Goal: Task Accomplishment & Management: Manage account settings

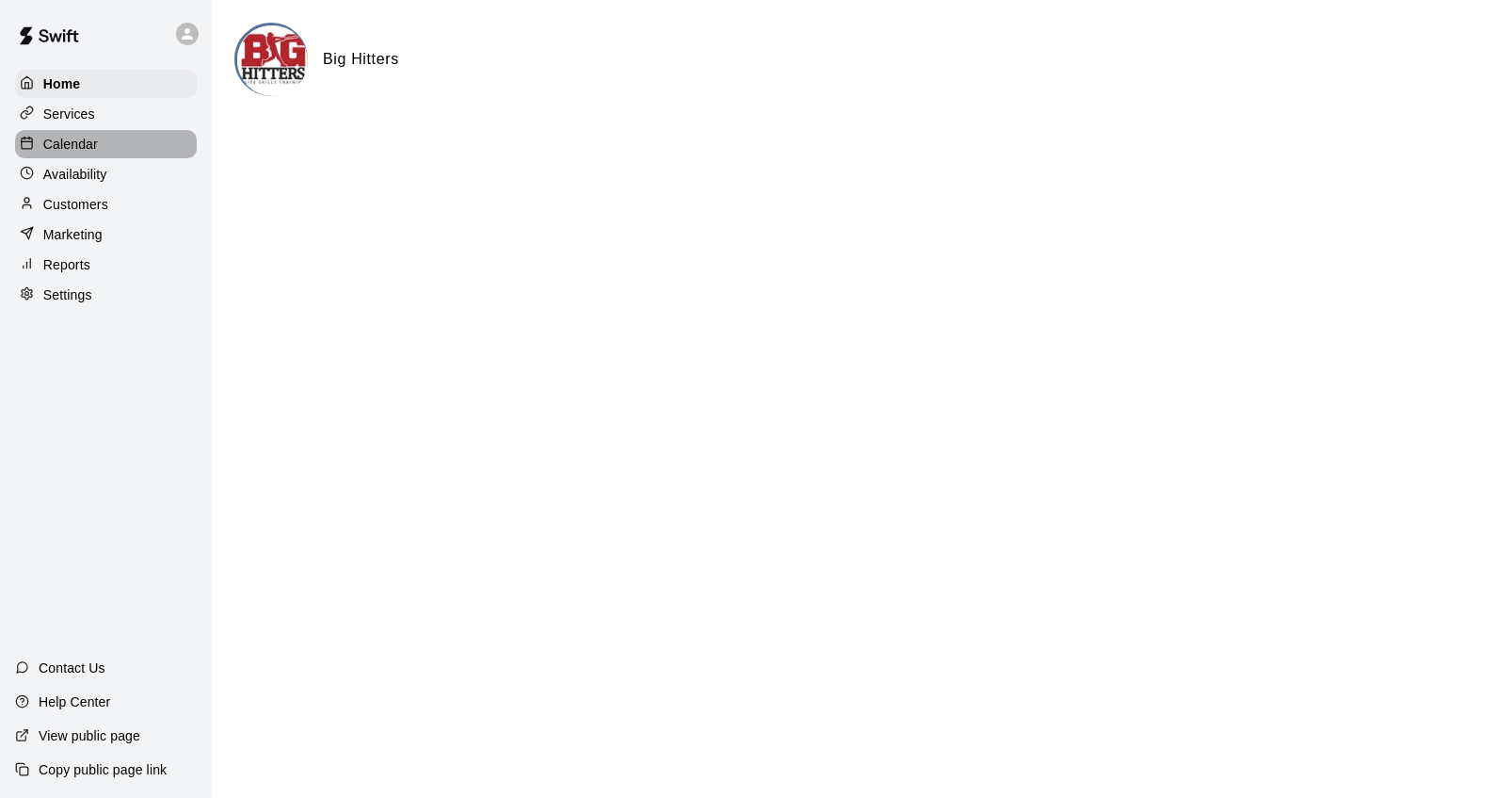
click at [76, 138] on p "Calendar" at bounding box center [70, 144] width 55 height 19
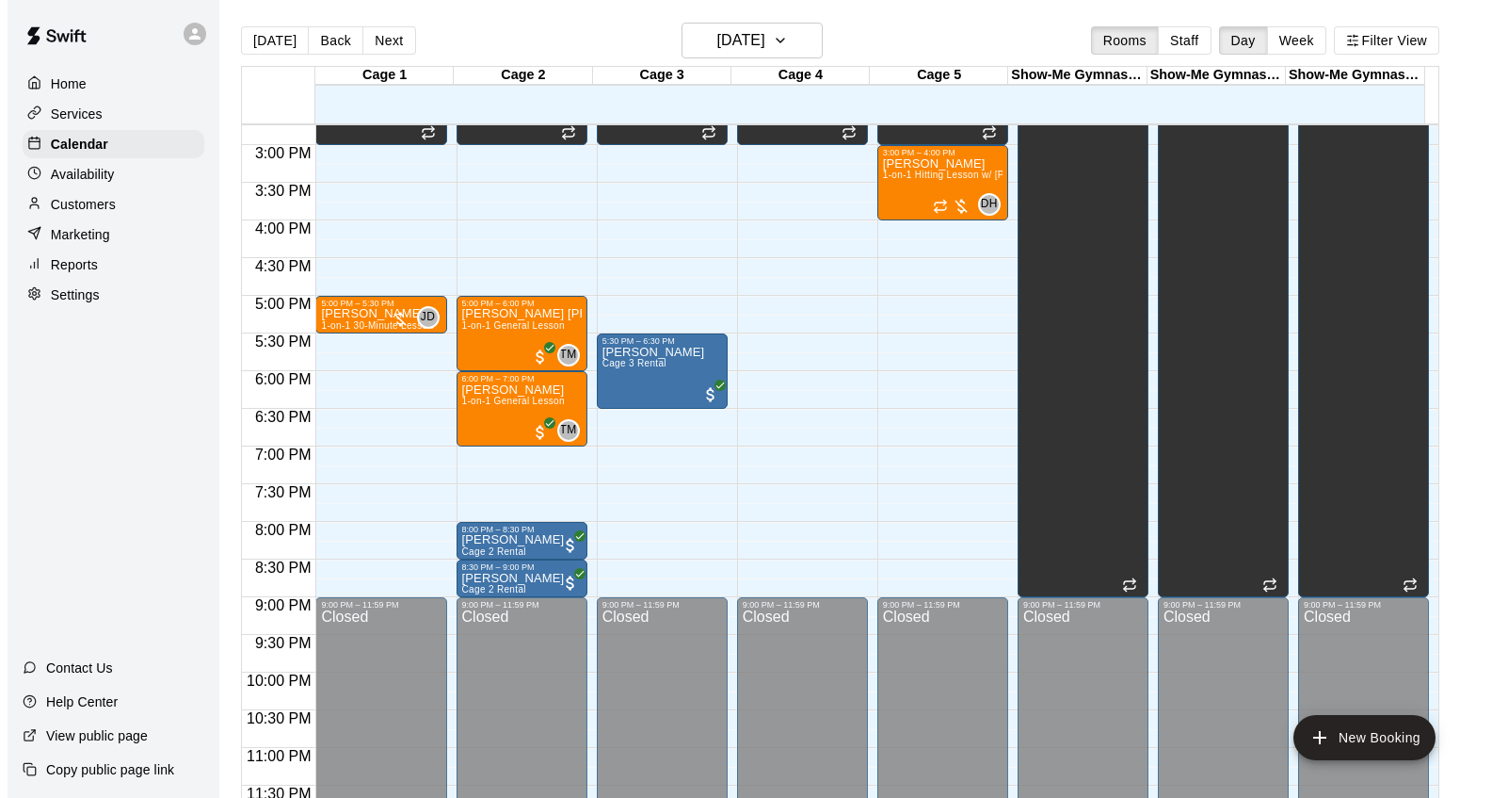
scroll to position [1116, 0]
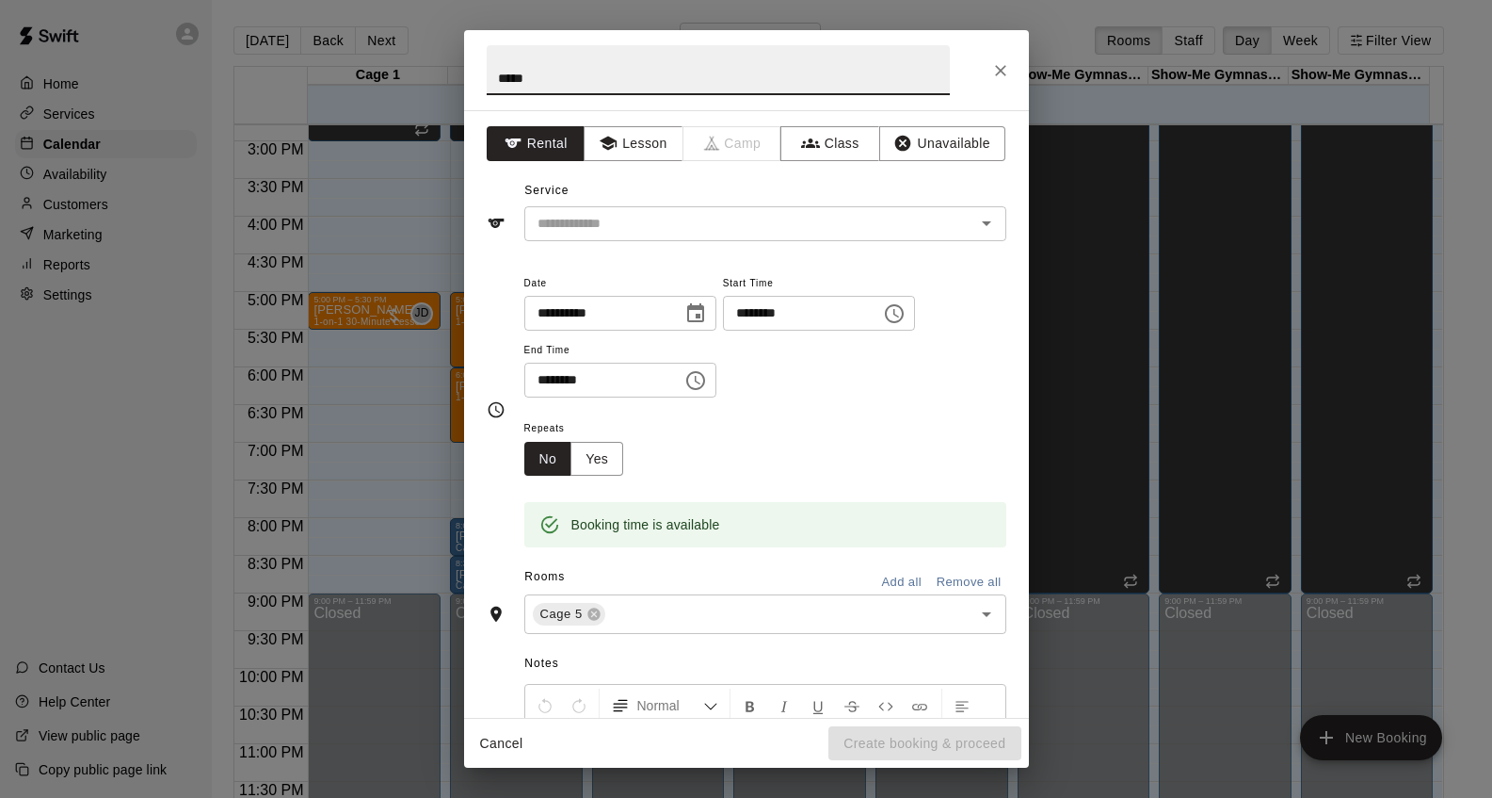
type input "**********"
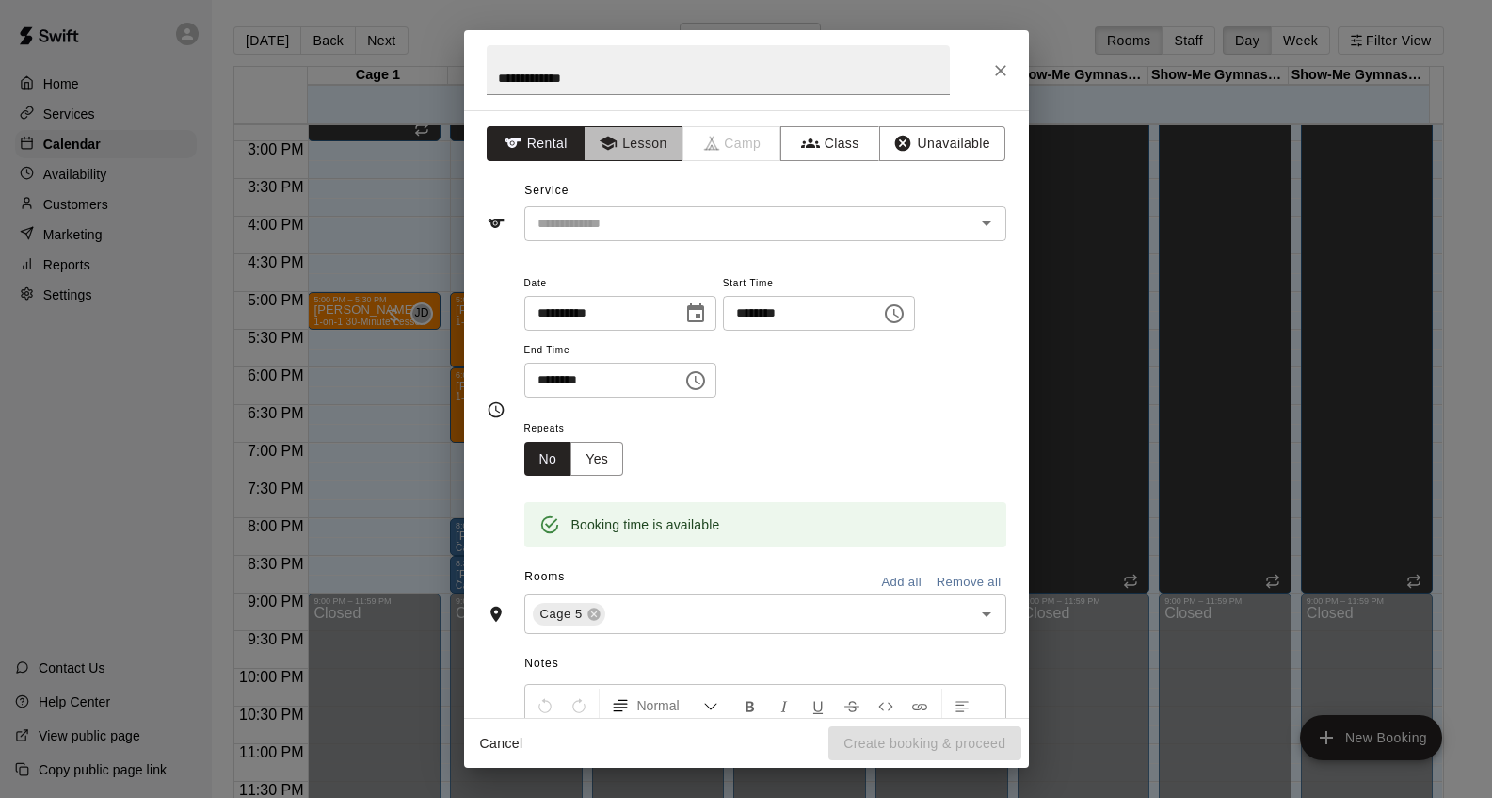
click at [613, 141] on button "Lesson" at bounding box center [633, 143] width 99 height 35
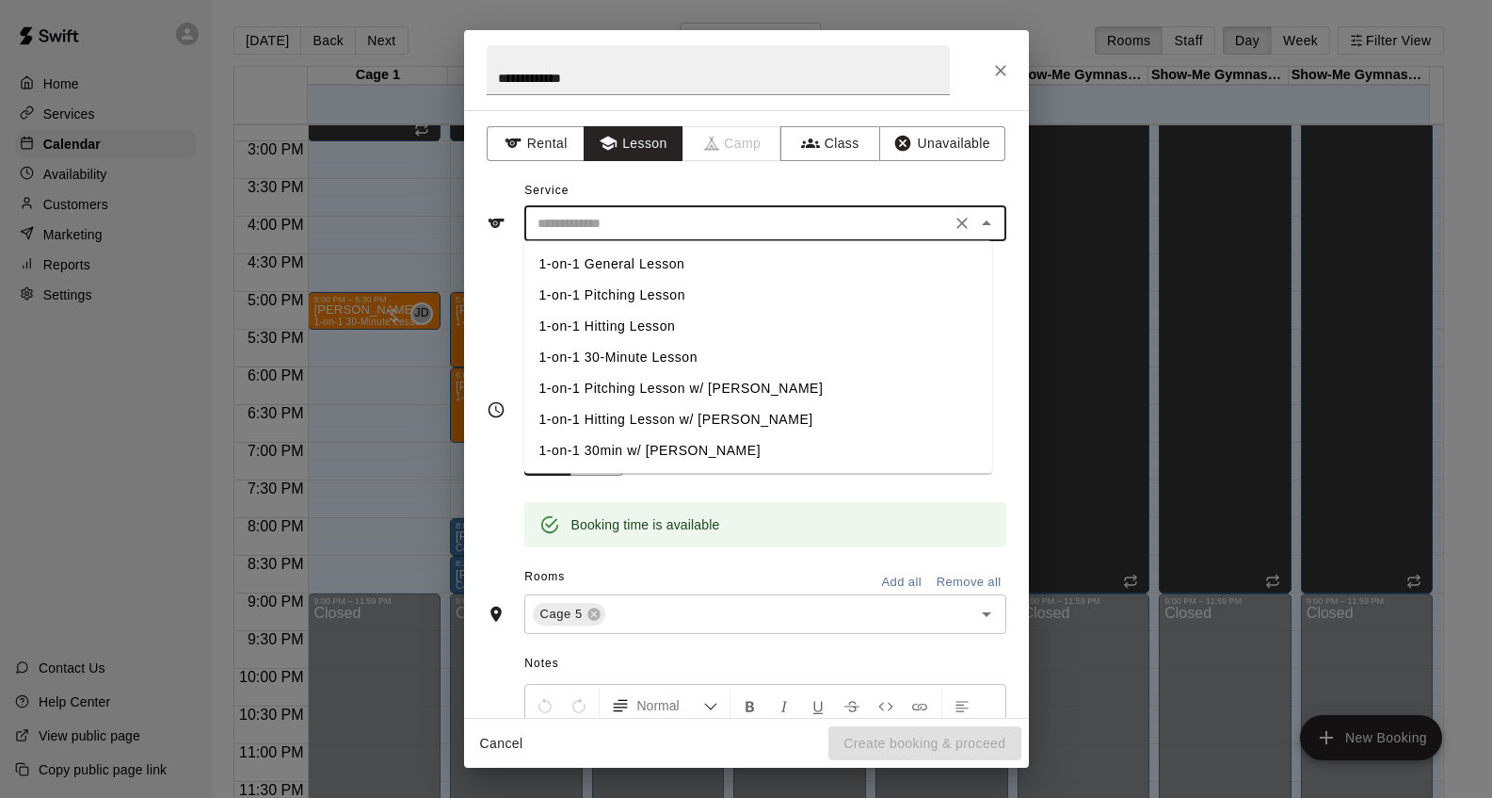
click at [768, 230] on input "text" at bounding box center [737, 224] width 415 height 24
click at [615, 289] on li "1-on-1 Pitching Lesson" at bounding box center [758, 295] width 468 height 31
type input "**********"
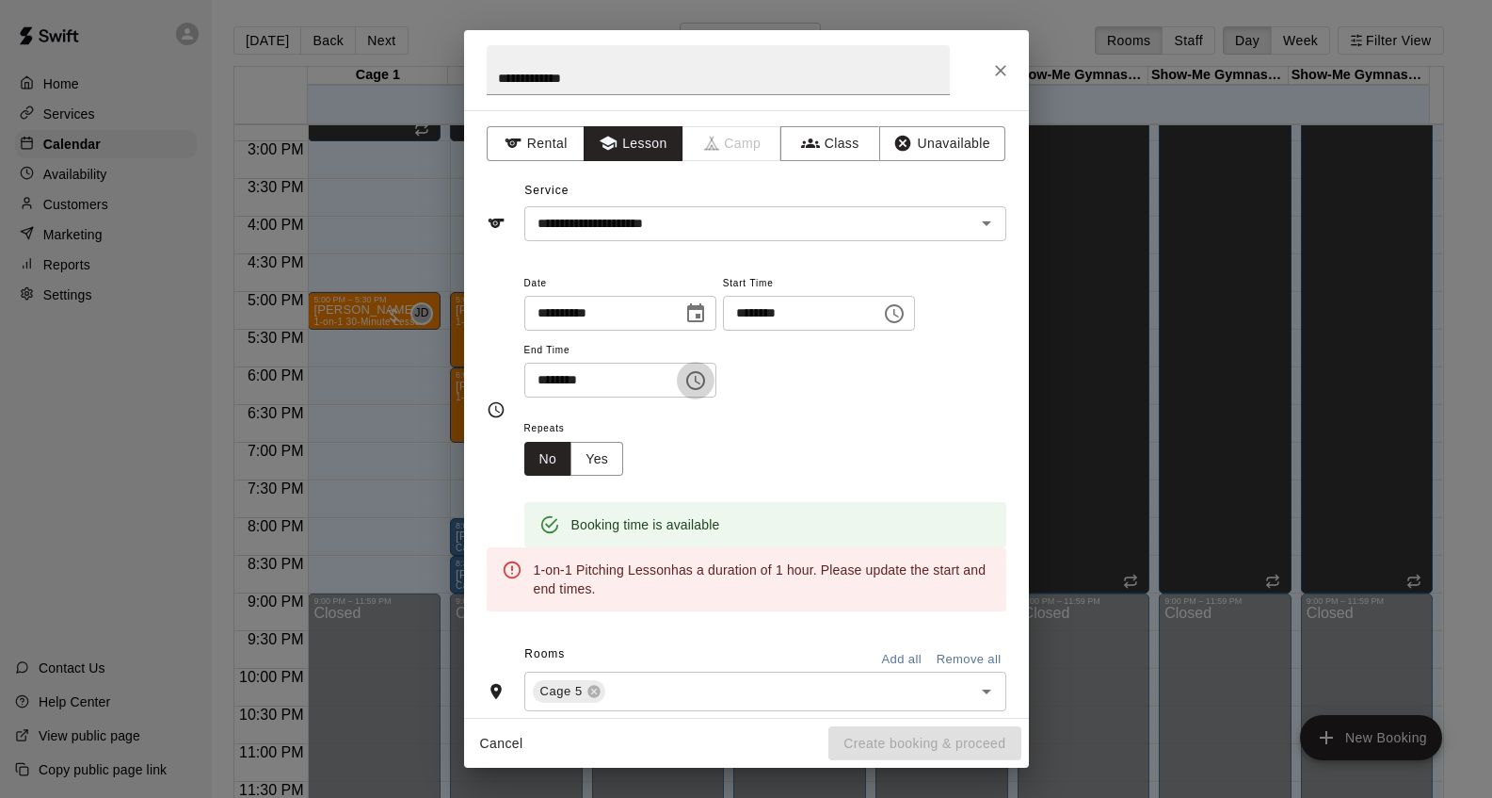
click at [706, 380] on icon "Choose time, selected time is 7:00 PM" at bounding box center [696, 380] width 23 height 23
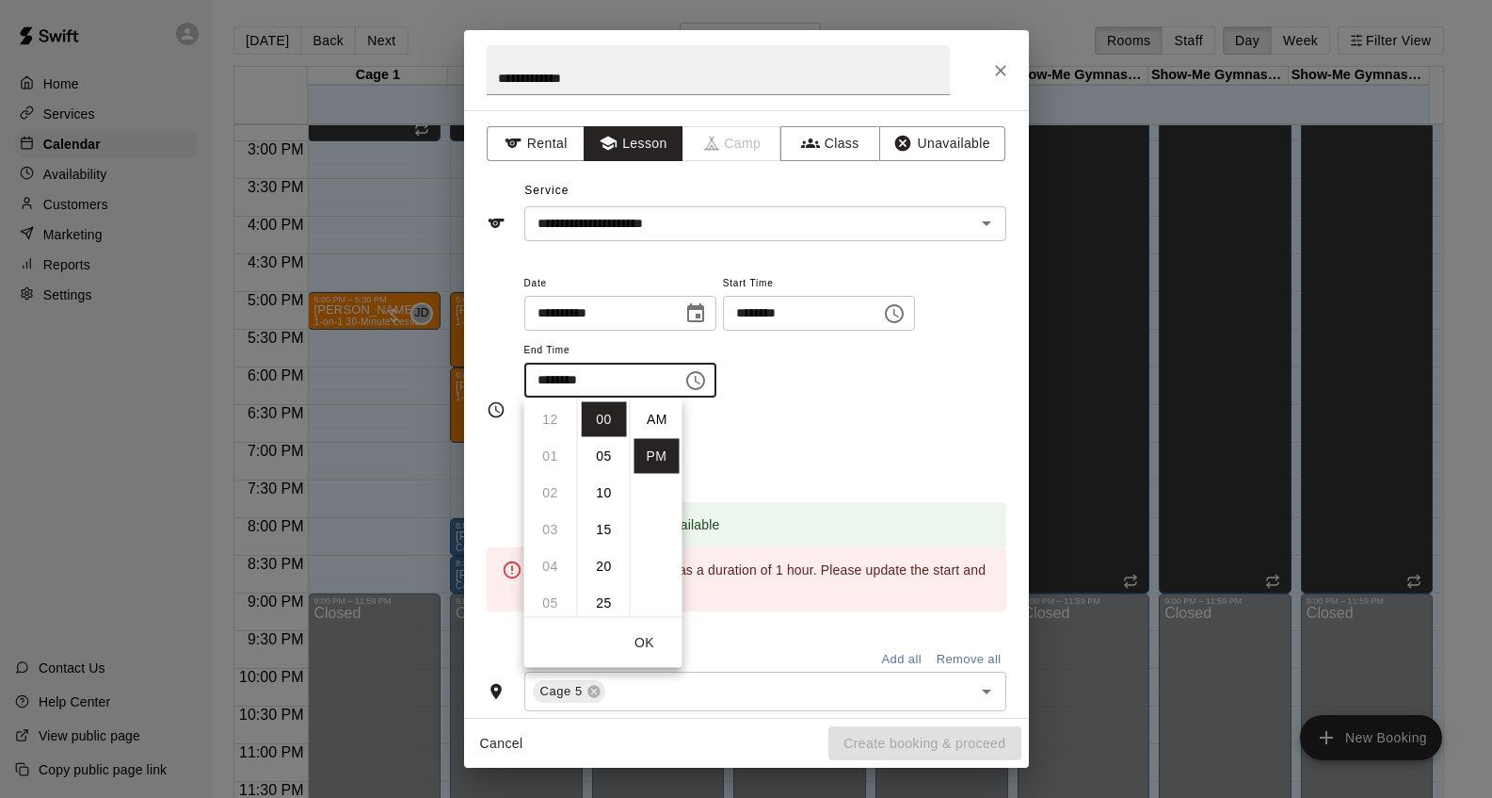
scroll to position [34, 0]
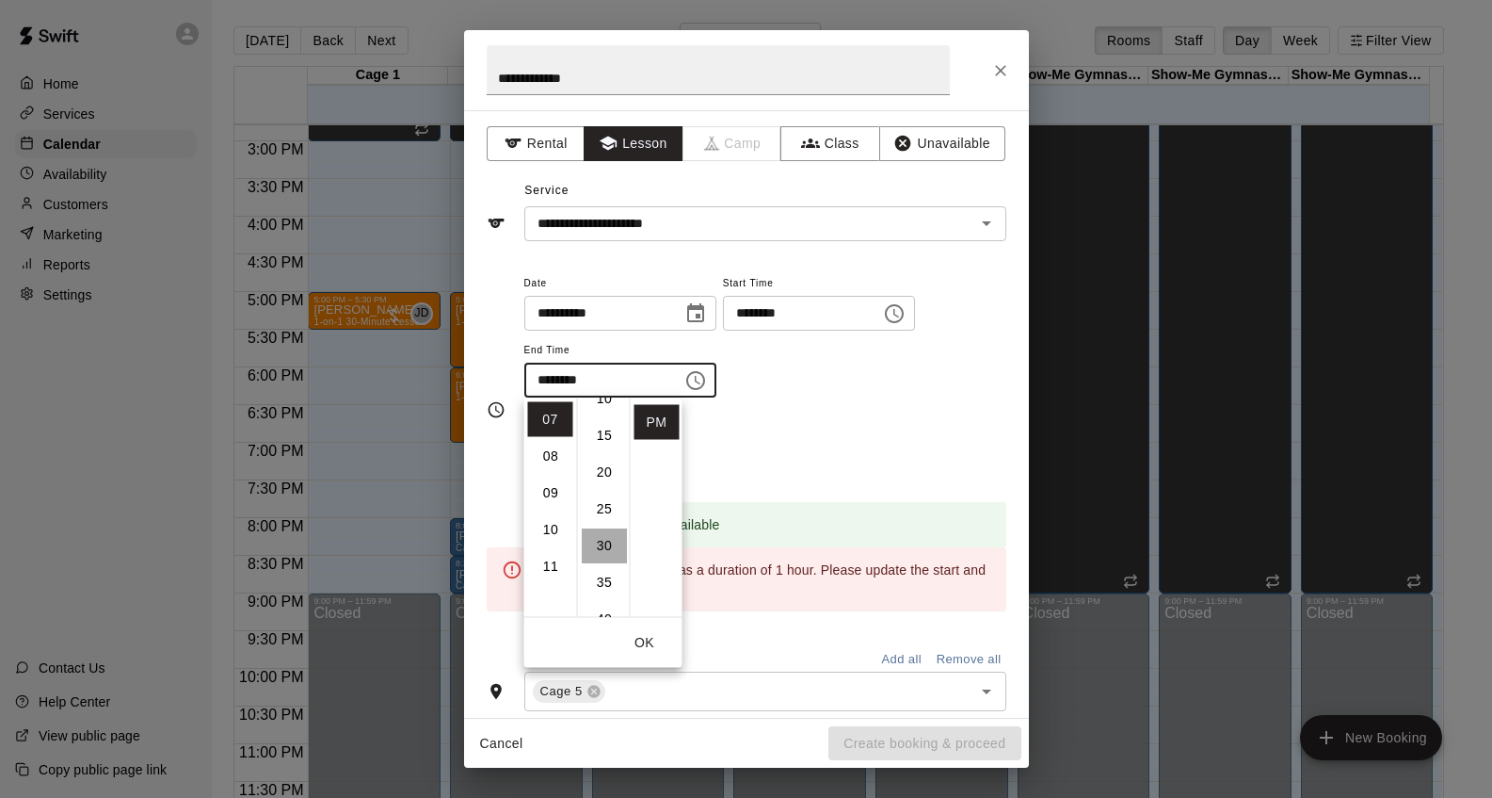
click at [604, 541] on li "30" at bounding box center [604, 545] width 45 height 35
type input "********"
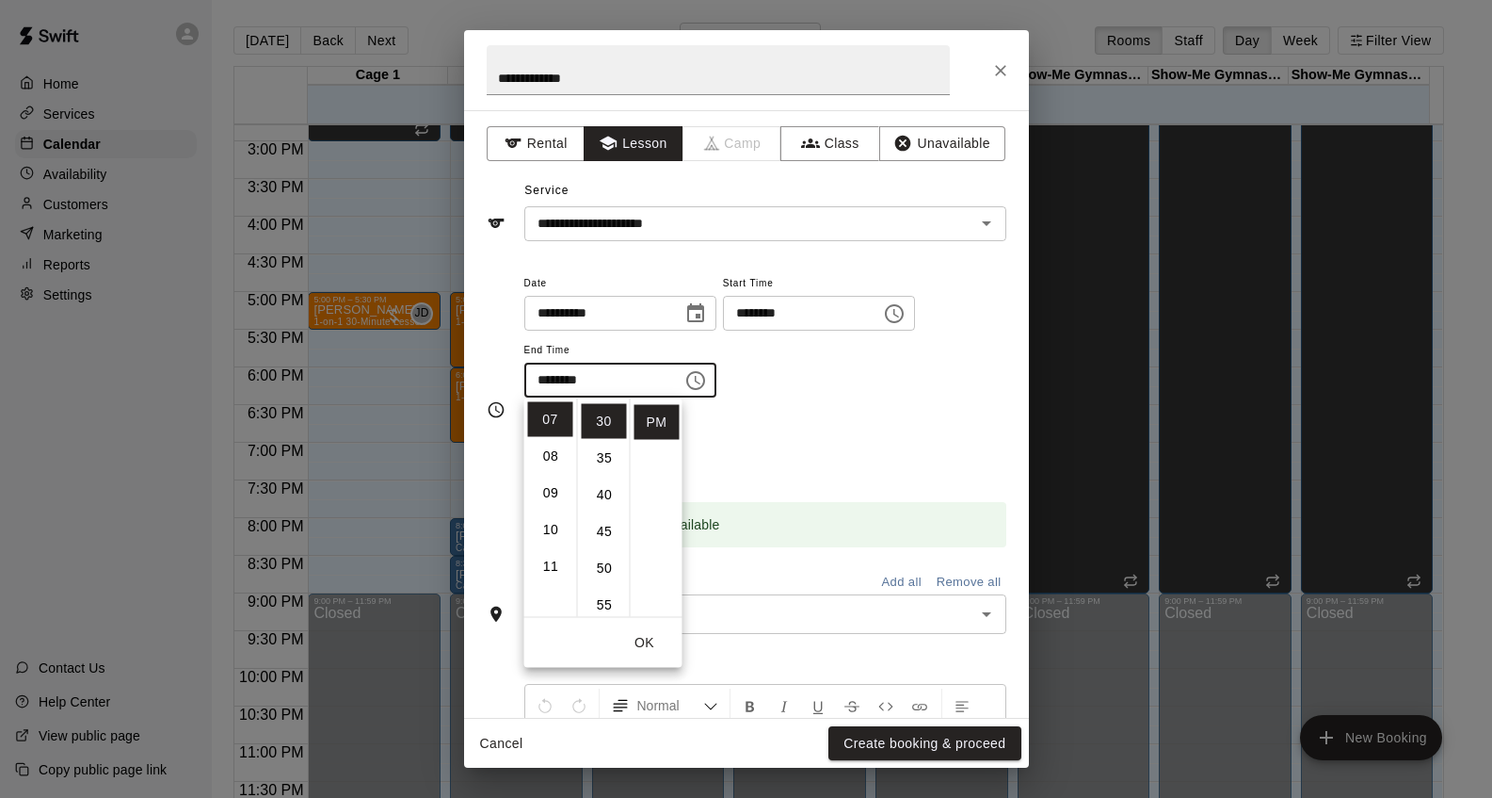
scroll to position [220, 0]
click at [760, 438] on div "Repeats No Yes" at bounding box center [765, 445] width 482 height 59
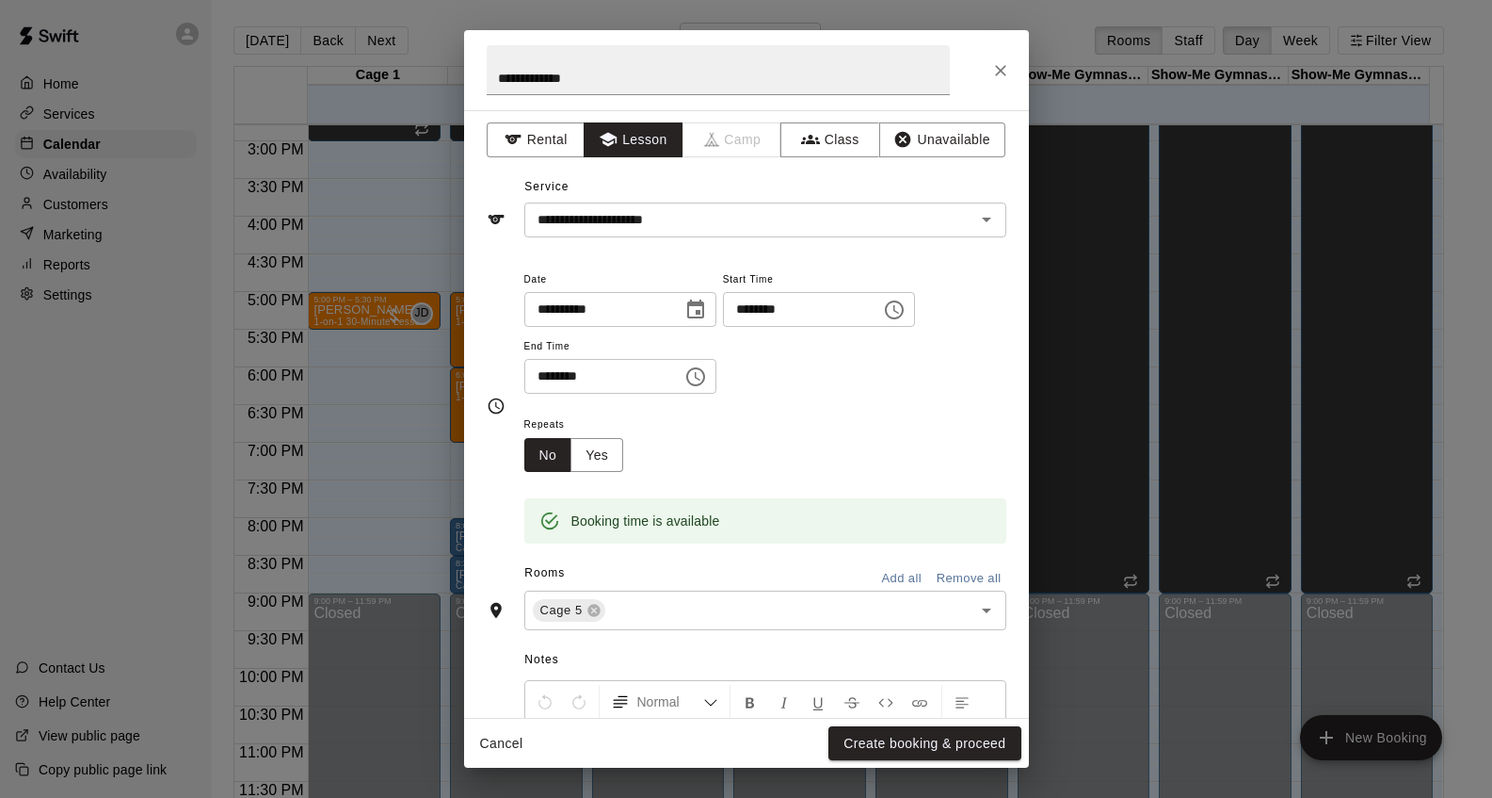
scroll to position [0, 0]
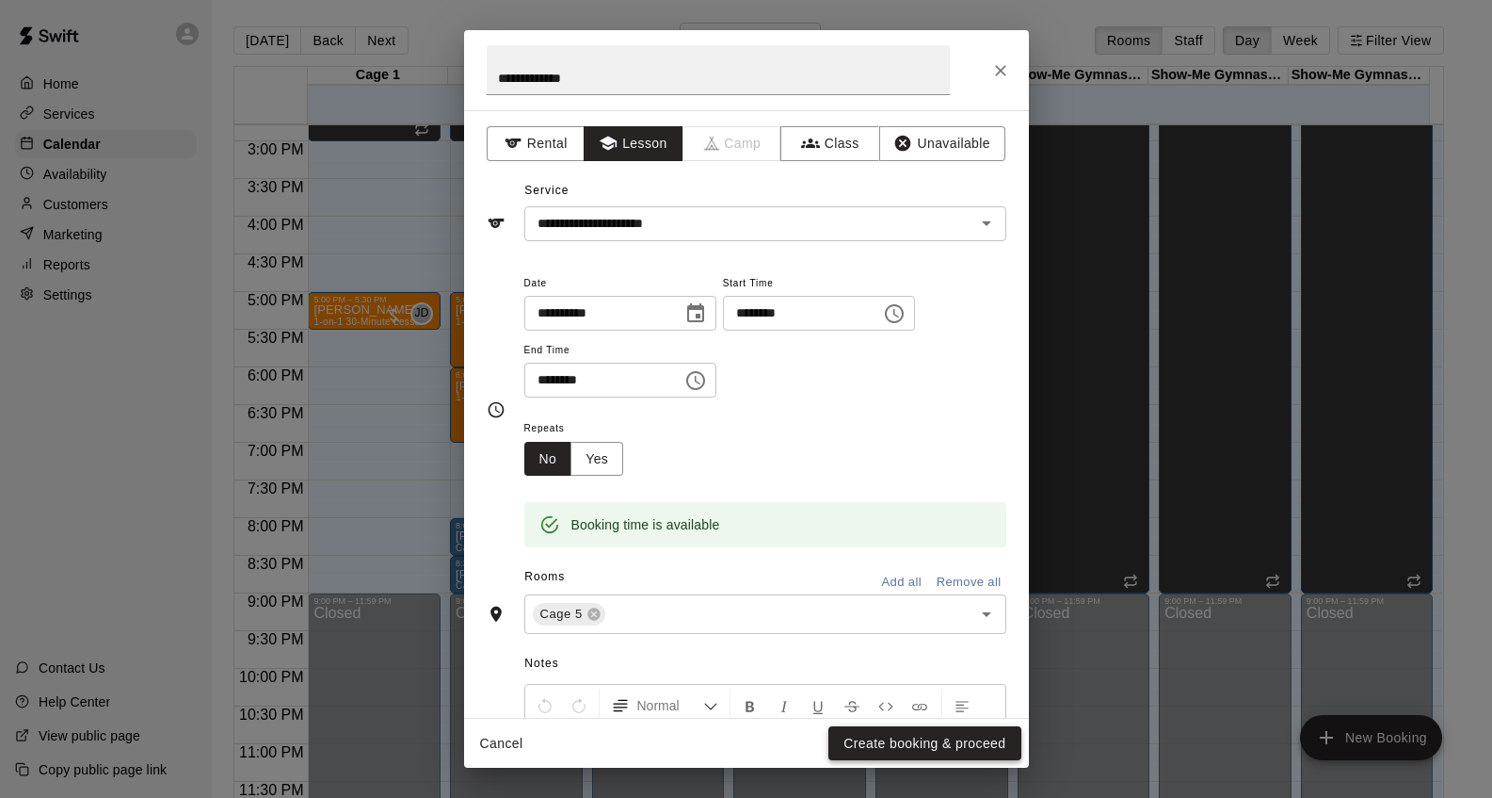
click at [934, 744] on button "Create booking & proceed" at bounding box center [925, 743] width 192 height 35
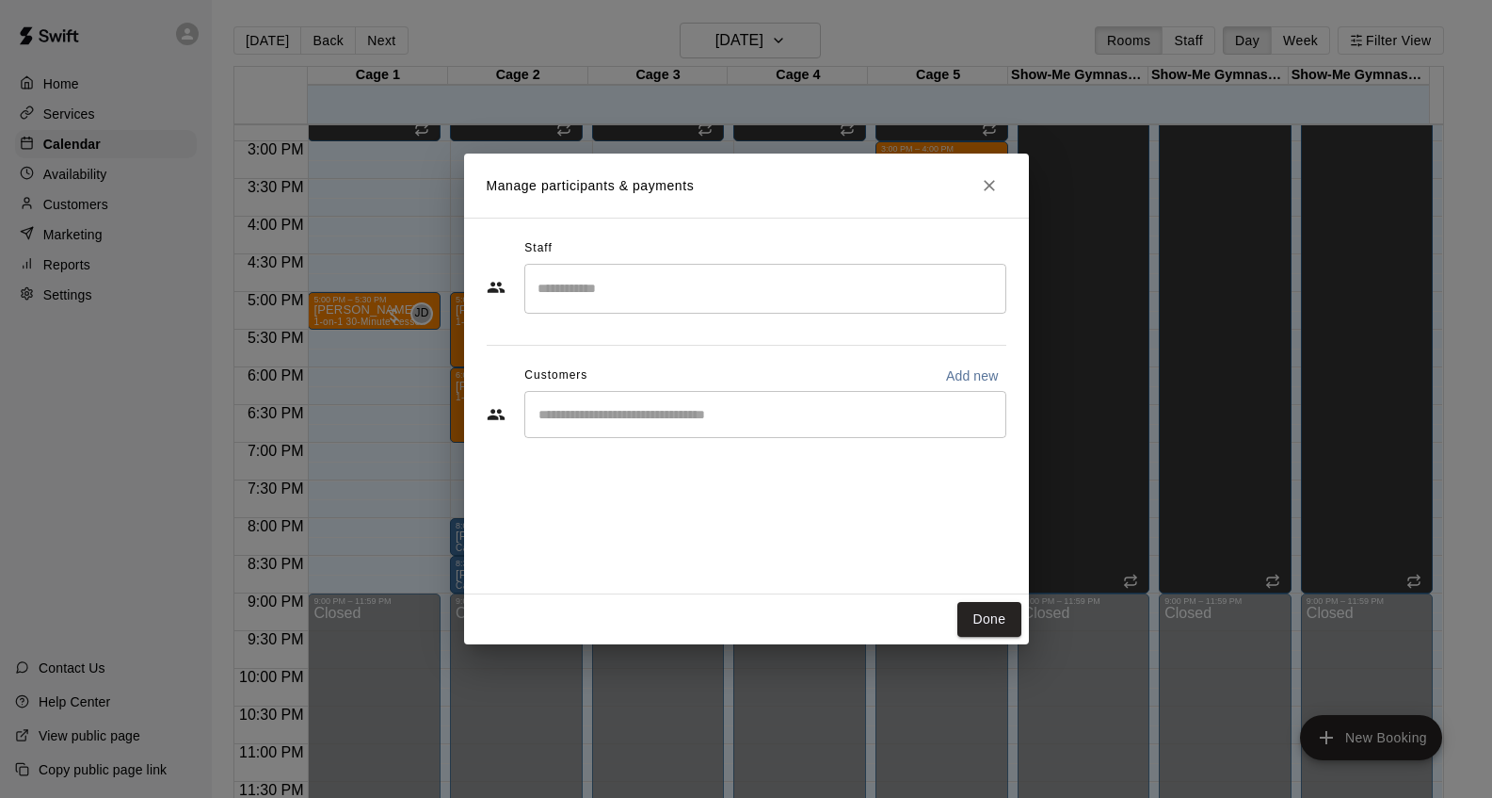
click at [646, 291] on input "Search staff" at bounding box center [765, 288] width 465 height 33
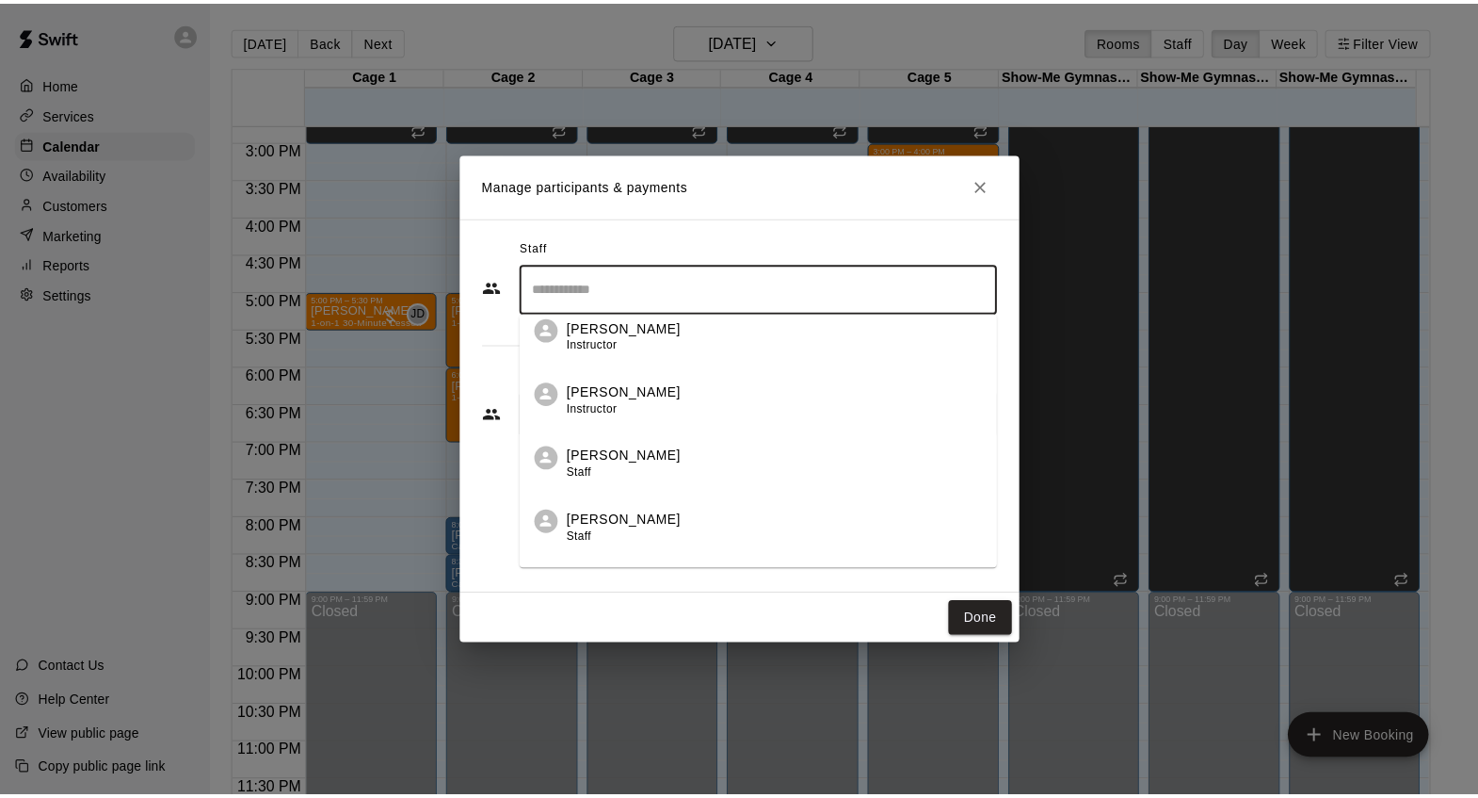
scroll to position [282, 0]
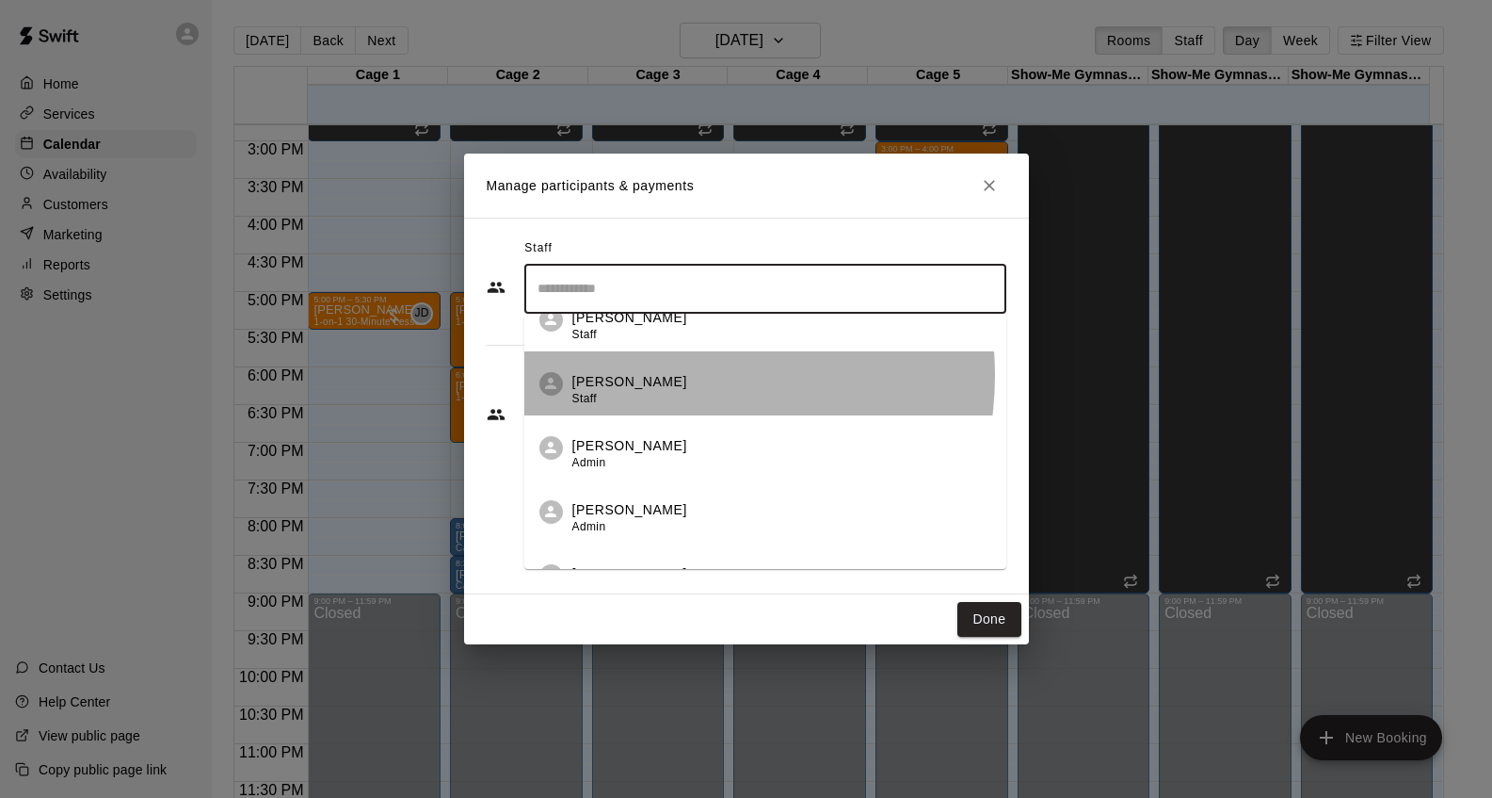
click at [663, 375] on div "[PERSON_NAME] Staff" at bounding box center [781, 390] width 419 height 37
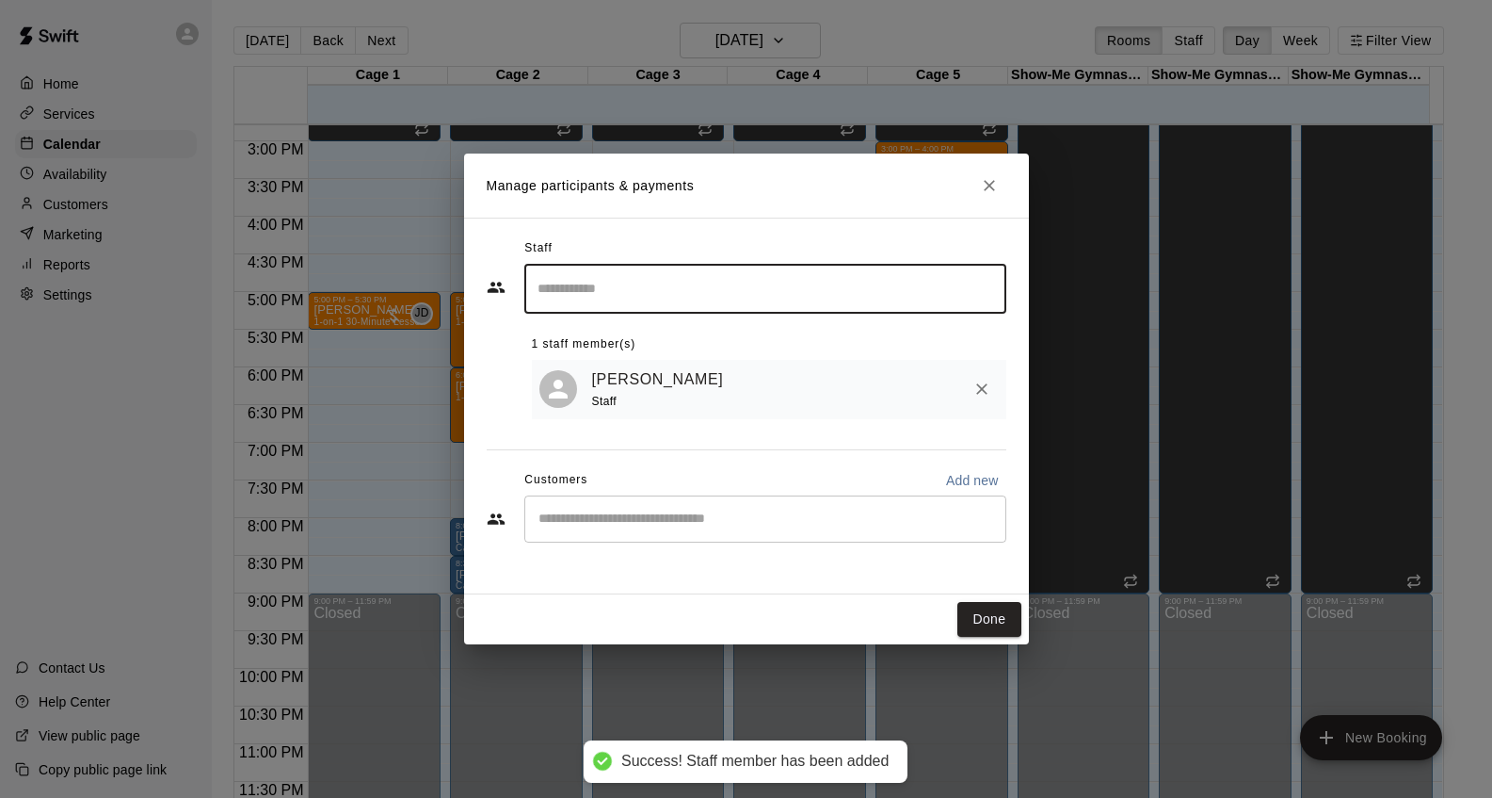
click at [636, 524] on input "Start typing to search customers..." at bounding box center [765, 518] width 465 height 19
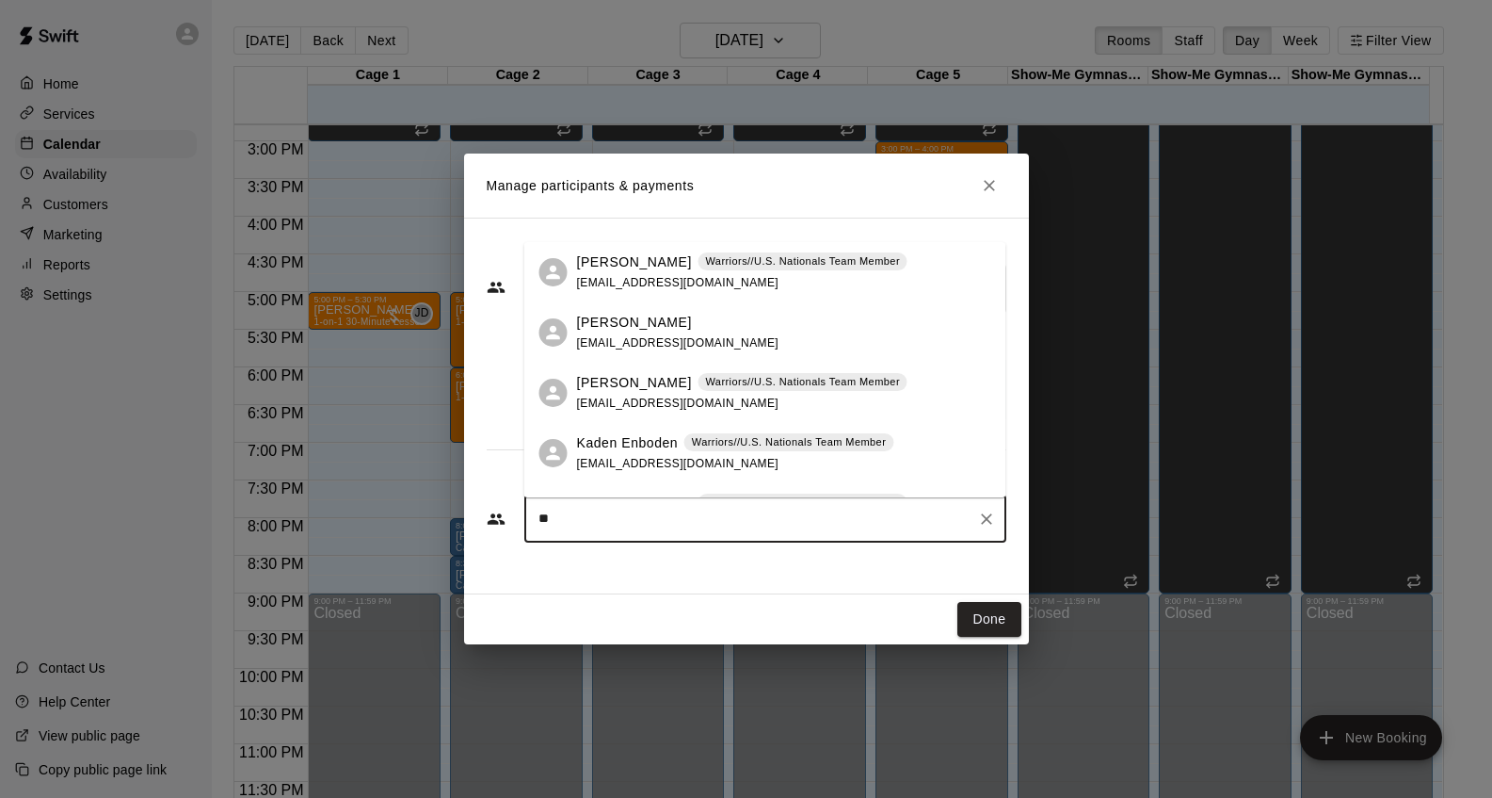
type input "*"
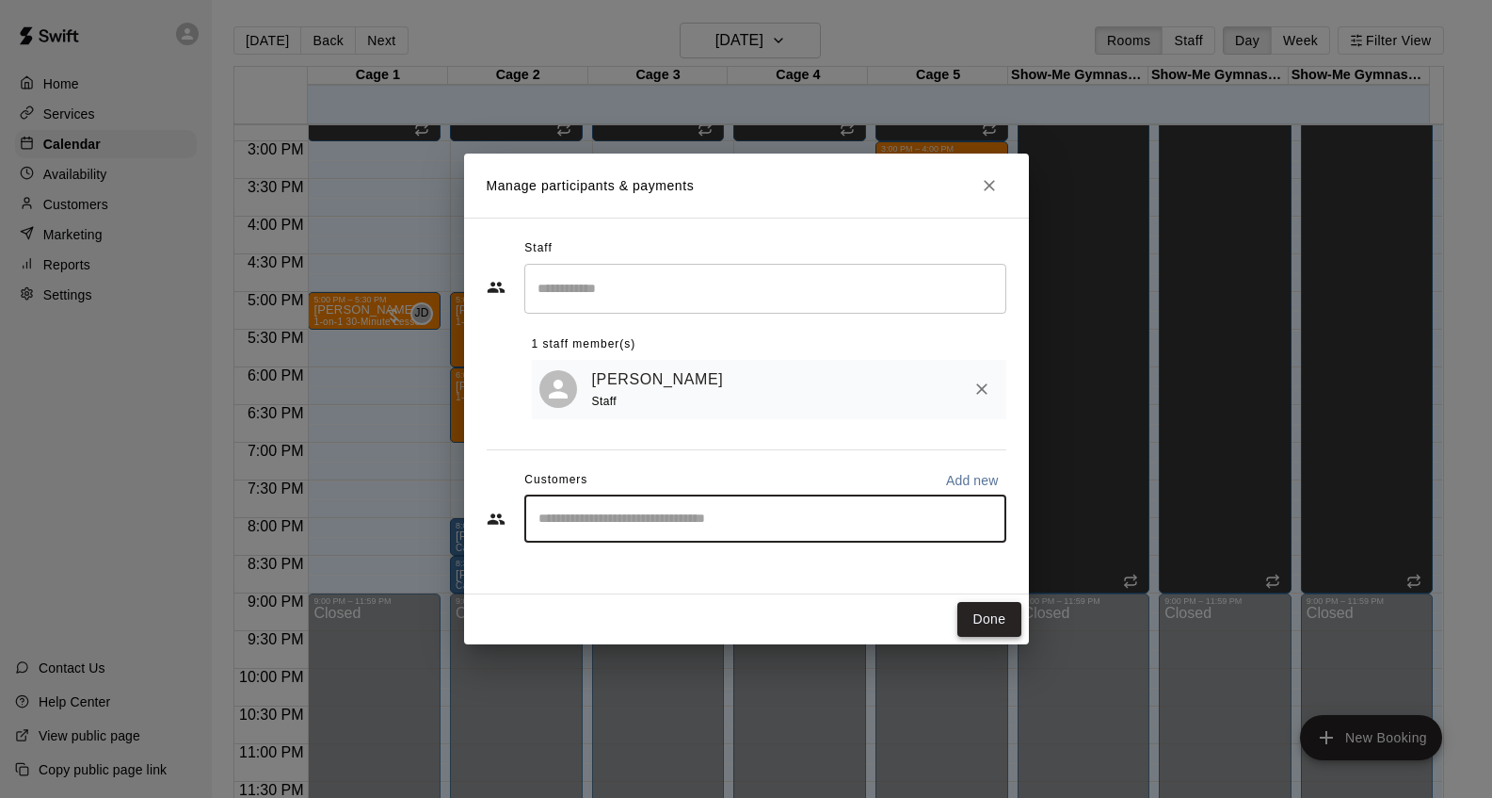
click at [996, 621] on button "Done" at bounding box center [989, 619] width 63 height 35
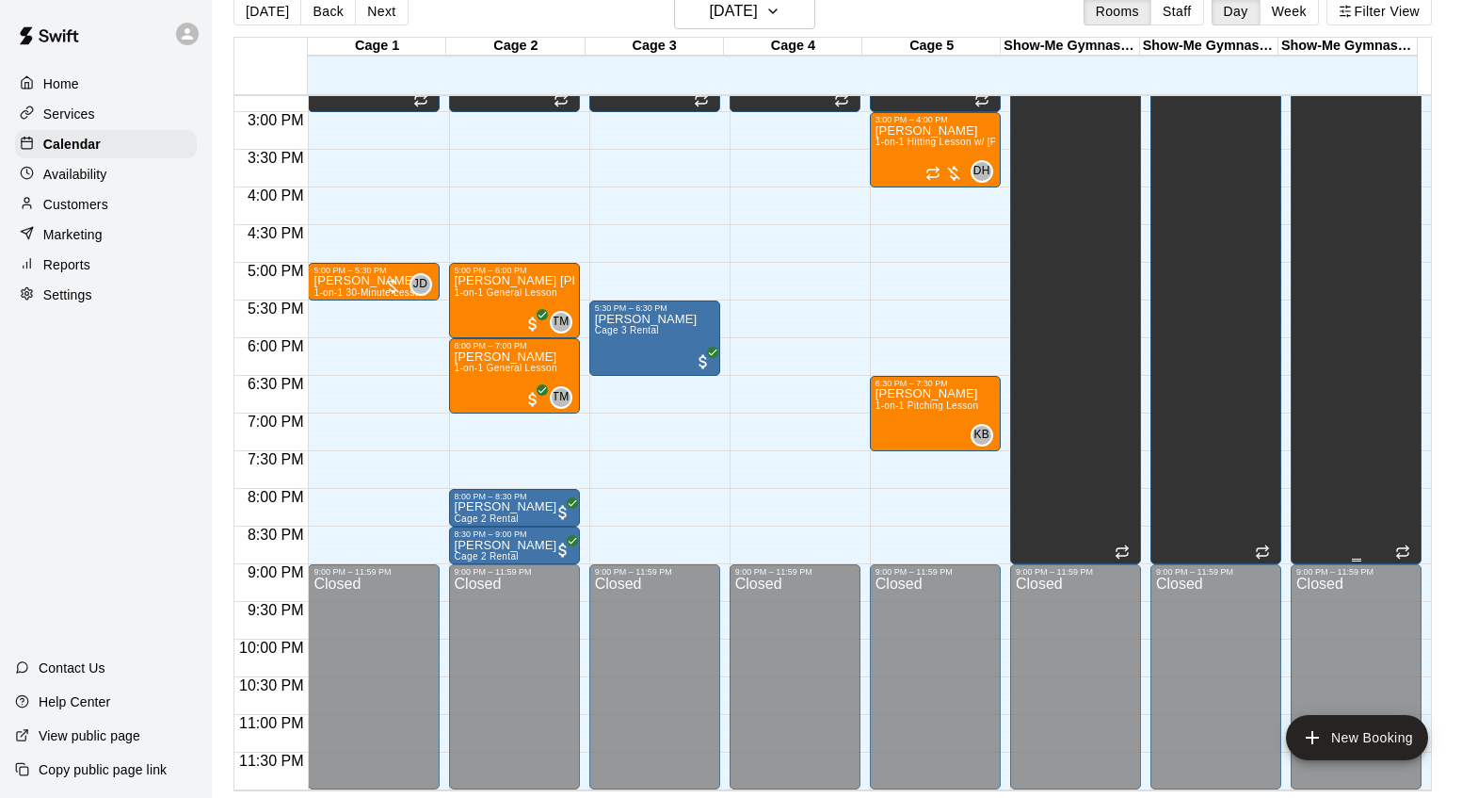
scroll to position [30, 0]
